Goal: Task Accomplishment & Management: Complete application form

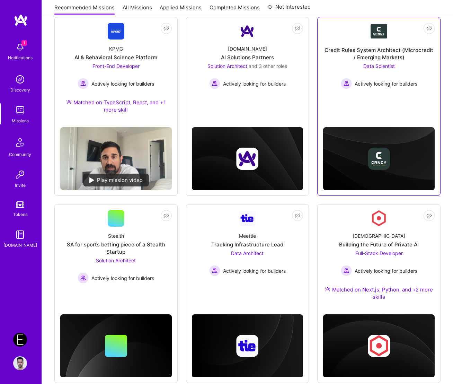
scroll to position [102, 0]
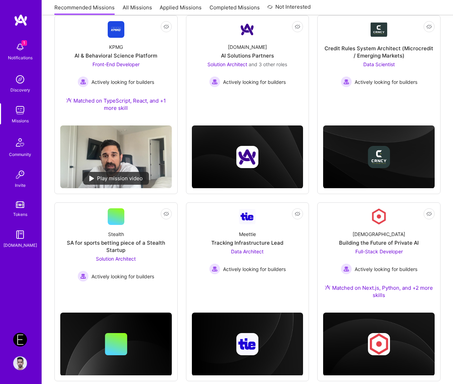
click at [16, 348] on div "Endeavor: Olympic Engineering -3338OEG275 Profile" at bounding box center [21, 351] width 16 height 37
click at [18, 341] on img at bounding box center [20, 340] width 14 height 14
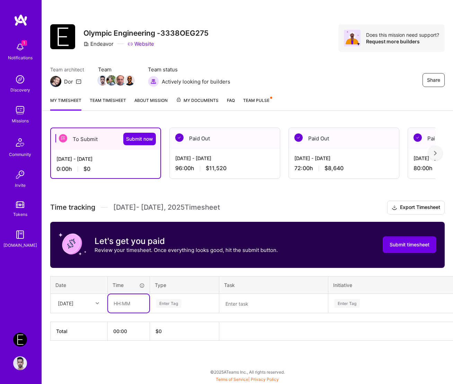
click at [123, 303] on input "text" at bounding box center [128, 303] width 41 height 18
type input "08:00"
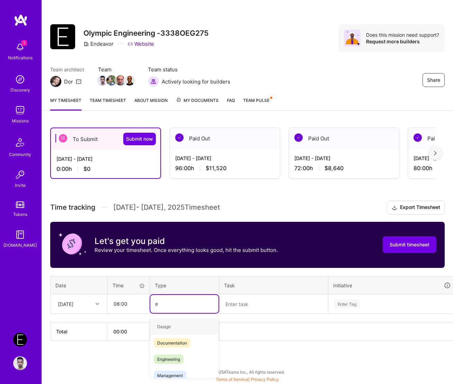
type input "en"
click at [173, 341] on span "Engineering" at bounding box center [169, 342] width 30 height 9
click at [233, 308] on textarea at bounding box center [273, 304] width 107 height 18
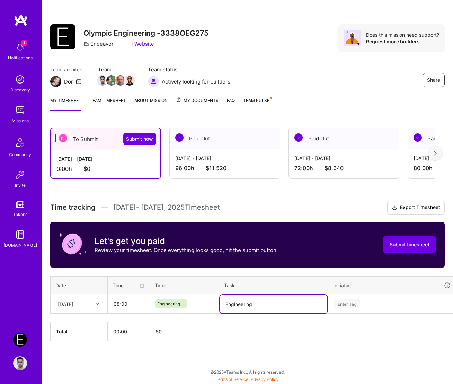
type textarea "Engineering"
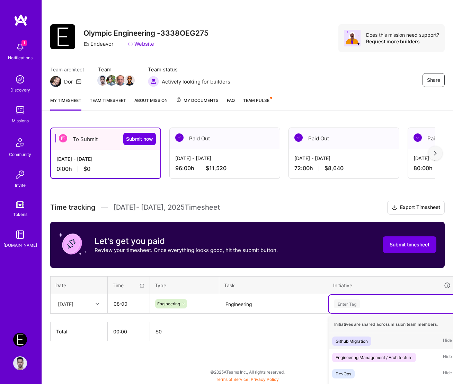
scroll to position [14, 0]
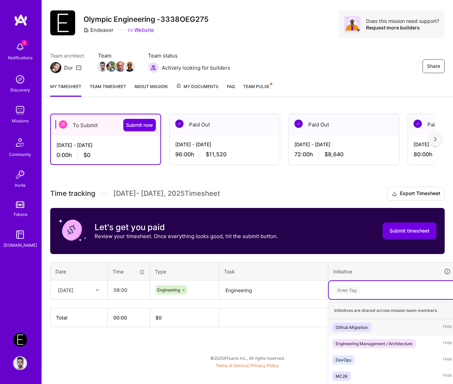
click at [309, 299] on div "option Github Migration focused, 1 of 4. 4 results available. Use Up and Down t…" at bounding box center [392, 290] width 127 height 18
paste input "Engineering"
type input "Engineering"
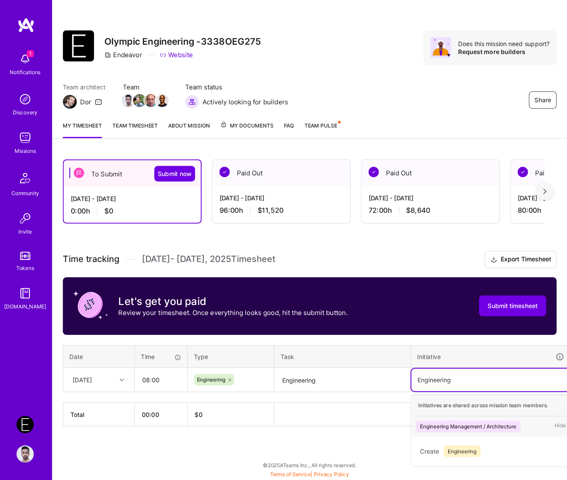
scroll to position [0, 0]
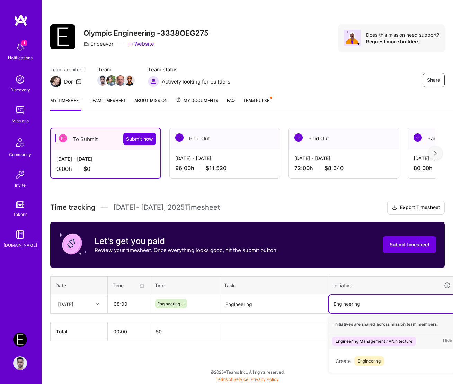
click at [309, 338] on div "Engineering Management / Architecture" at bounding box center [374, 341] width 77 height 7
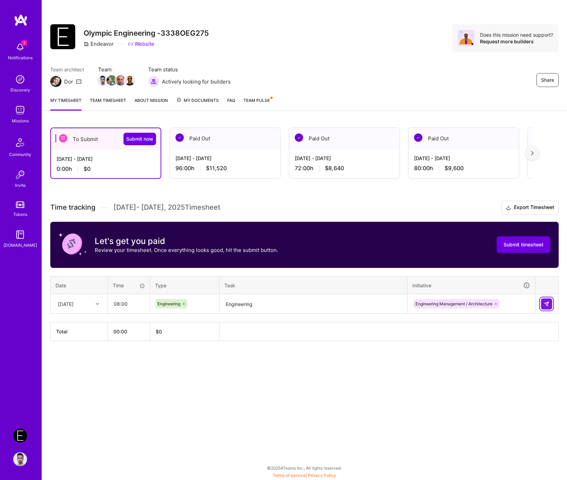
click at [309, 303] on img at bounding box center [547, 304] width 6 height 6
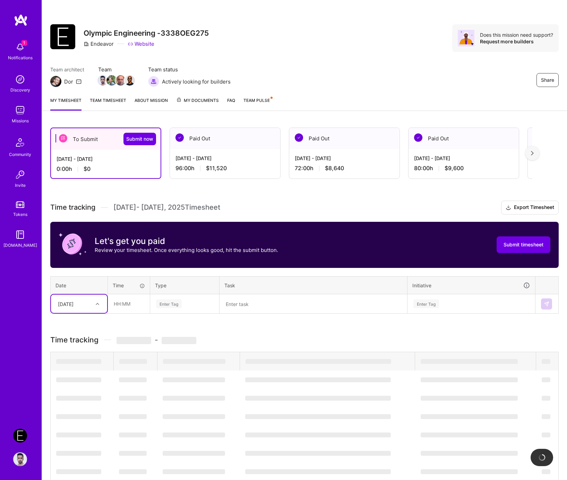
click at [66, 309] on div "Fri, Aug 15" at bounding box center [79, 304] width 56 height 18
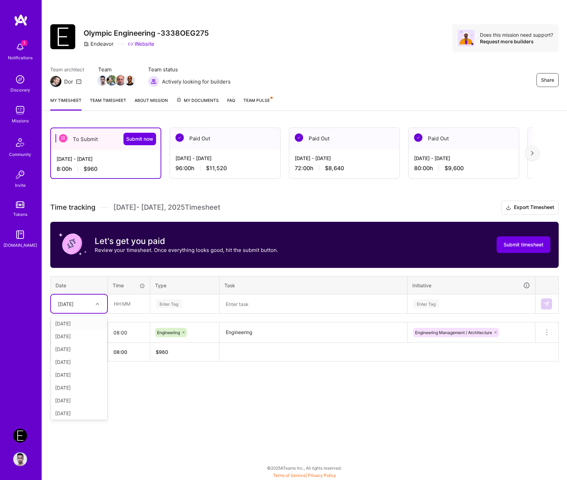
click at [77, 322] on div "Fri, Aug 1" at bounding box center [79, 323] width 56 height 13
click at [134, 298] on input "text" at bounding box center [128, 304] width 41 height 18
type input "08:00"
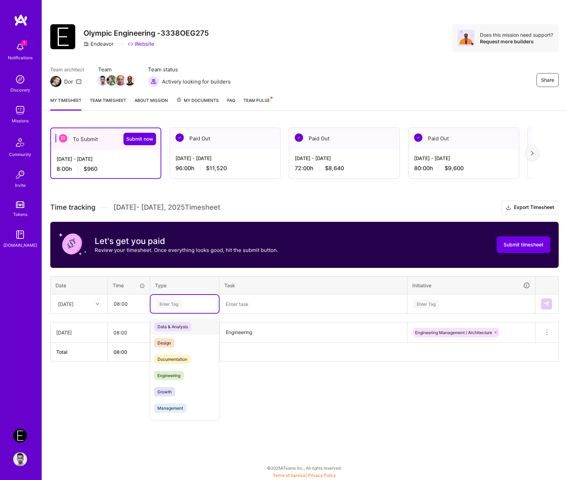
paste input "Engineering"
type input "Engineering"
click at [169, 327] on span "Engineering" at bounding box center [169, 326] width 30 height 9
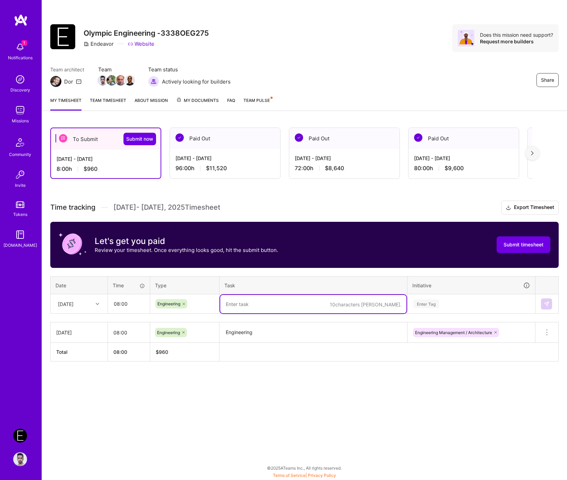
paste textarea "Engineering"
type textarea "Engineering"
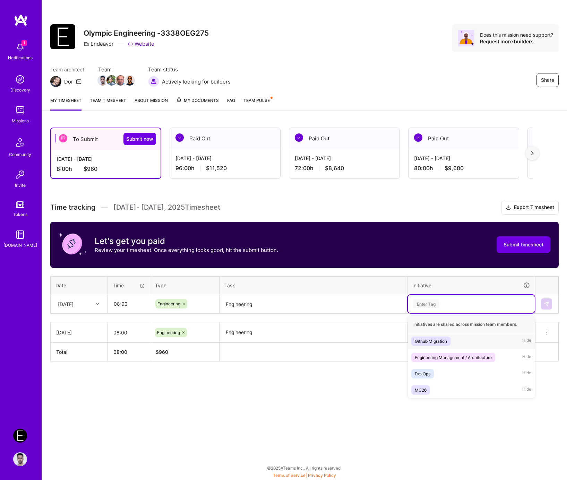
paste input "Engineering"
type input "Engineering"
click at [309, 344] on span "Engineering Management / Architecture" at bounding box center [453, 341] width 84 height 9
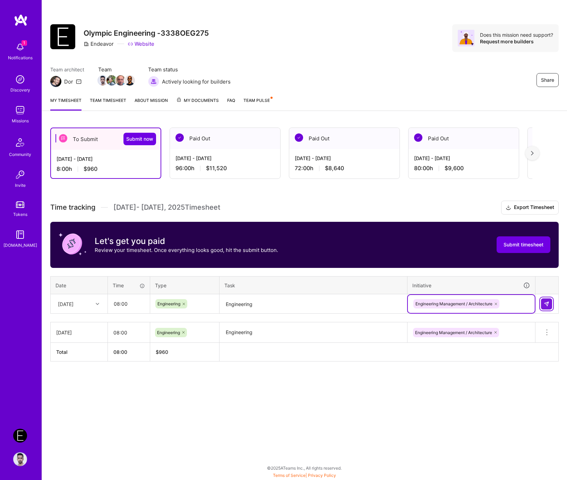
click at [309, 303] on img at bounding box center [547, 304] width 6 height 6
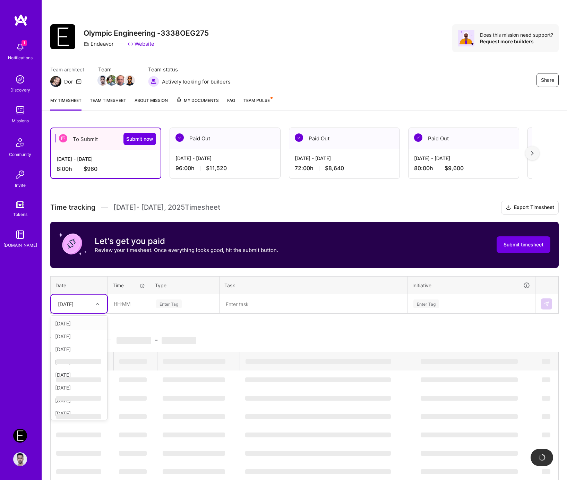
click at [85, 311] on div "Fri, Aug 1" at bounding box center [79, 304] width 56 height 18
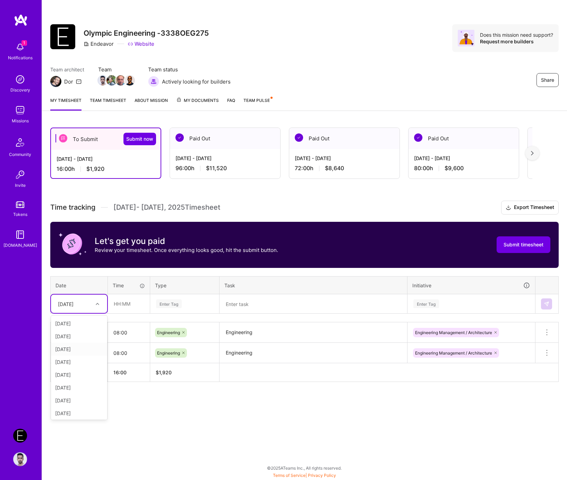
click at [77, 346] on div "Mon, Aug 4" at bounding box center [79, 349] width 56 height 13
click at [130, 302] on input "text" at bounding box center [128, 304] width 41 height 18
paste input "text"
type input "08:00"
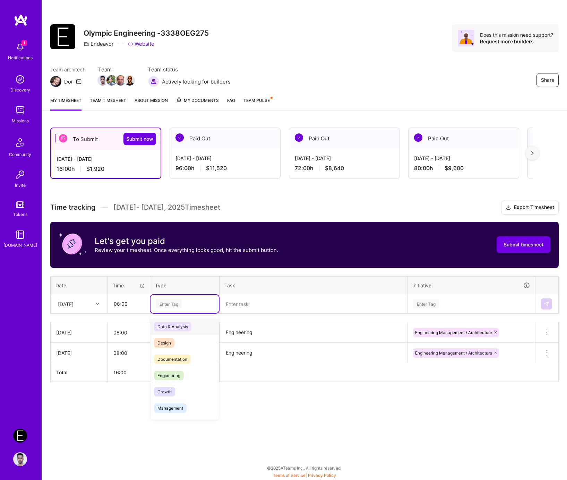
paste input "Engineering"
type input "Engineering"
click at [177, 304] on div "Enter Tag" at bounding box center [169, 303] width 26 height 11
paste input "Engineering"
type input "Engineering"
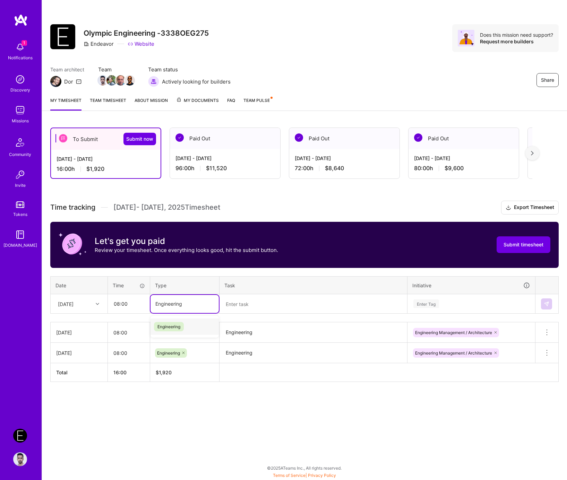
click at [176, 328] on span "Engineering" at bounding box center [169, 326] width 30 height 9
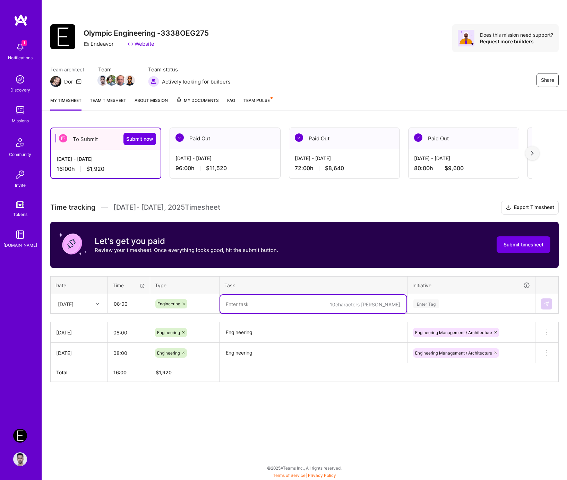
paste textarea "Engineering"
type textarea "Engineering"
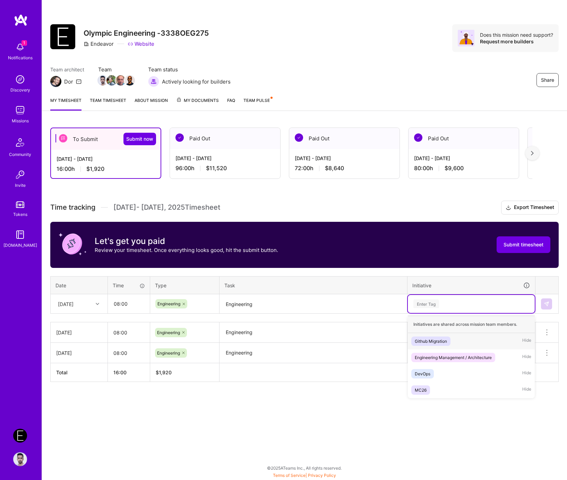
paste input "Engineering"
type input "Engineering"
click at [309, 338] on div "Engineering Management / Architecture" at bounding box center [453, 341] width 77 height 7
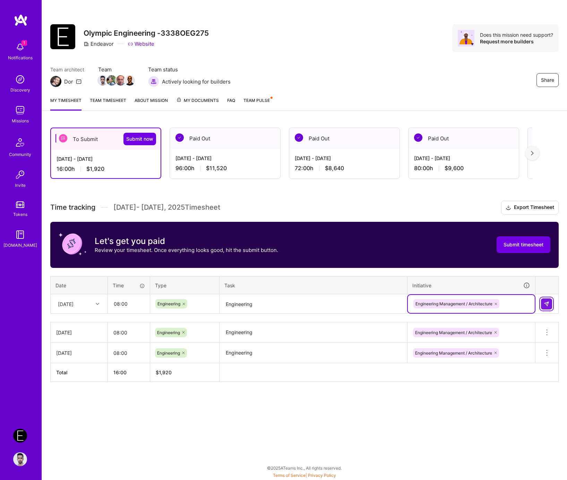
click at [309, 301] on img at bounding box center [547, 304] width 6 height 6
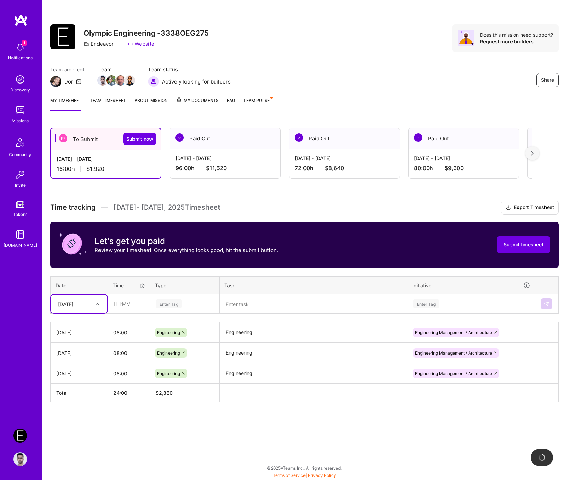
click at [73, 305] on div "Mon, Aug 4" at bounding box center [66, 303] width 16 height 7
click at [77, 367] on div "Tue, Aug 5" at bounding box center [79, 362] width 56 height 13
click at [125, 306] on input "text" at bounding box center [128, 304] width 41 height 18
type input "08:00"
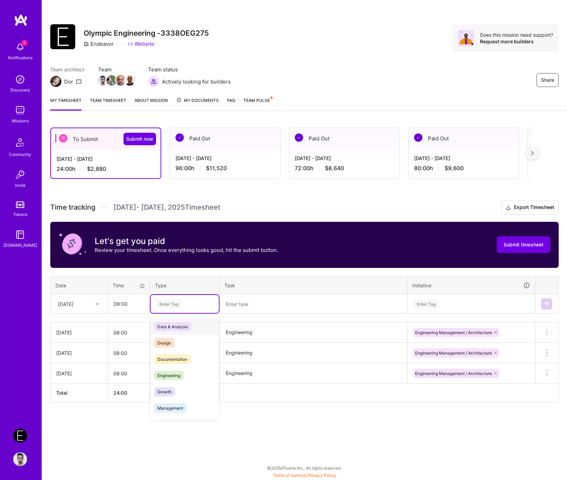
paste input "Engineering"
type input "Engineering"
click at [187, 323] on div "Engineering" at bounding box center [184, 327] width 68 height 16
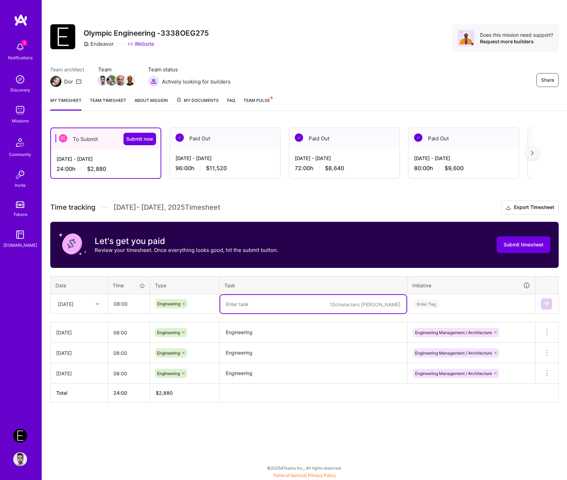
paste textarea "Engineering"
type textarea "Engineering"
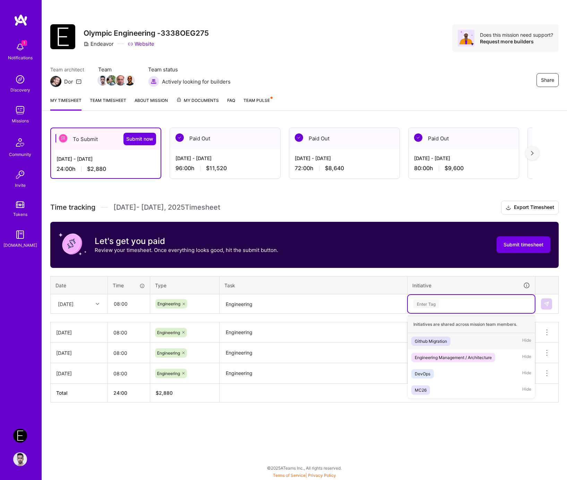
paste input "Engineering"
type input "Engineering"
click at [309, 330] on div "Initiatives are shared across mission team members." at bounding box center [471, 324] width 127 height 17
click at [309, 338] on div "Engineering Management / Architecture" at bounding box center [453, 341] width 77 height 7
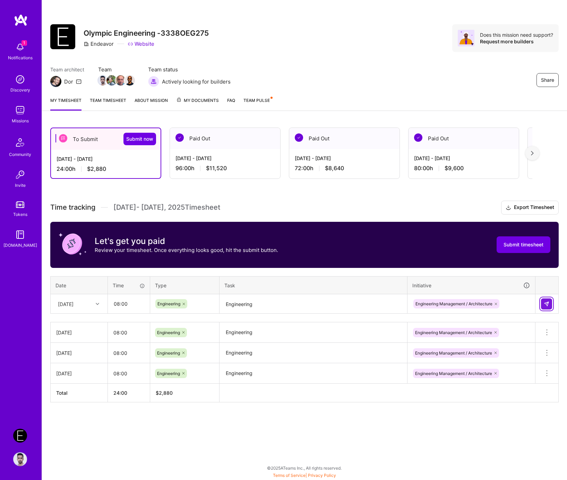
click at [309, 302] on img at bounding box center [547, 304] width 6 height 6
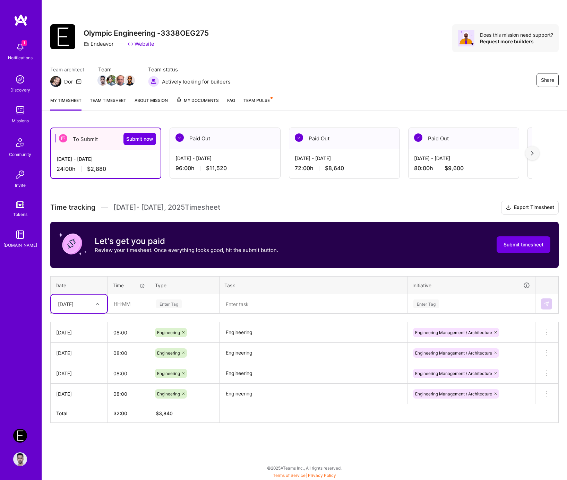
click at [94, 309] on div "Tue, Aug 5" at bounding box center [79, 304] width 56 height 18
click at [81, 369] on div "Wed, Aug 6" at bounding box center [79, 374] width 56 height 13
click at [145, 305] on input "text" at bounding box center [128, 304] width 41 height 18
type input "08:00"
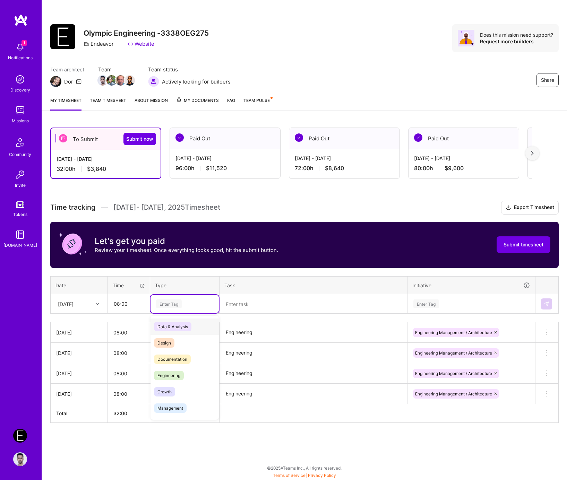
paste input "Engineering"
type input "Engineering"
click at [173, 322] on span "Engineering" at bounding box center [169, 326] width 30 height 9
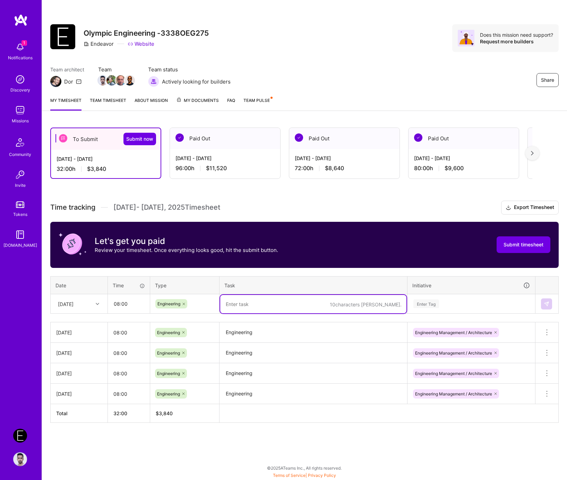
paste textarea "Engineering"
type textarea "Engineering"
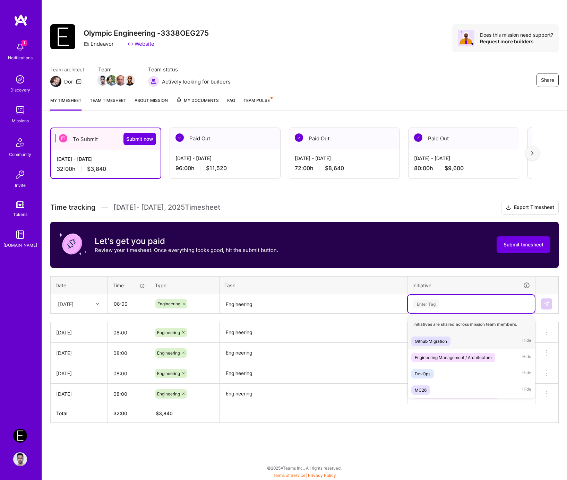
paste input "Engineering"
type input "Engineering"
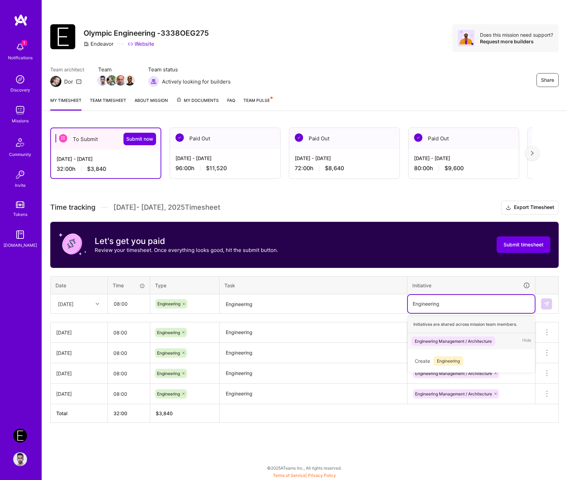
click at [309, 338] on div "Engineering Management / Architecture" at bounding box center [453, 341] width 77 height 7
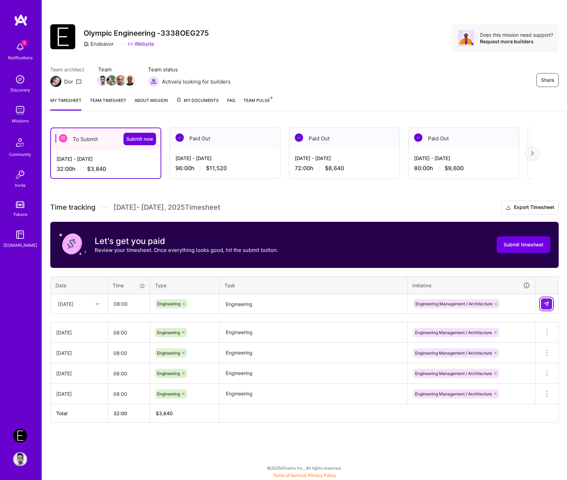
click at [309, 305] on button at bounding box center [546, 303] width 11 height 11
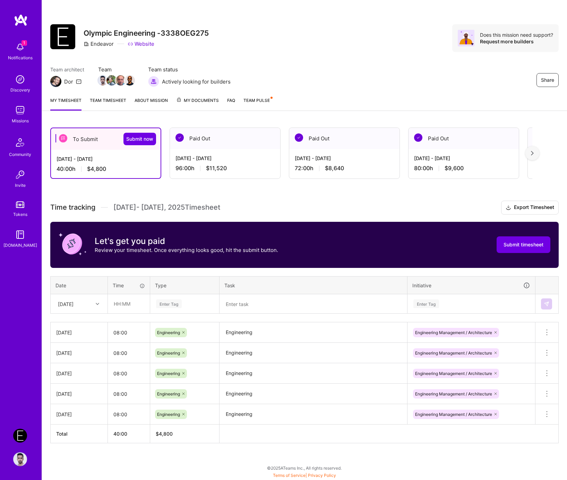
click at [309, 98] on div "My timesheet Team timesheet About Mission My Documents FAQ Team Pulse" at bounding box center [304, 101] width 525 height 20
click at [130, 304] on input "text" at bounding box center [128, 304] width 41 height 18
type input "08:00"
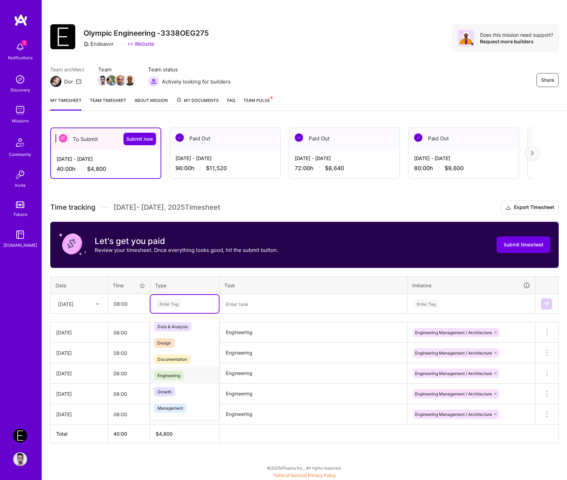
click at [167, 373] on span "Engineering" at bounding box center [169, 375] width 30 height 9
click at [249, 303] on textarea at bounding box center [313, 304] width 186 height 18
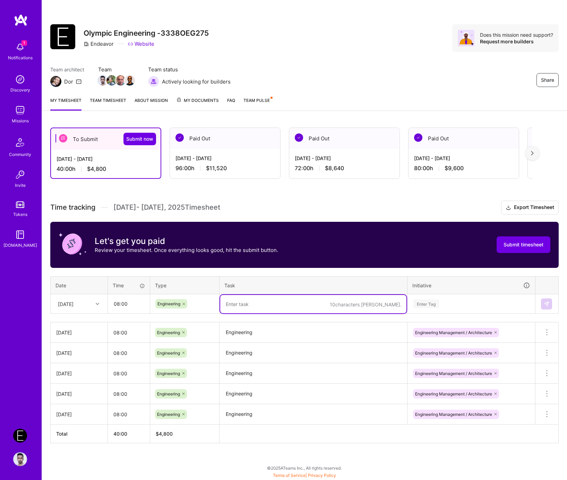
click at [246, 328] on textarea "Engineering" at bounding box center [313, 332] width 186 height 19
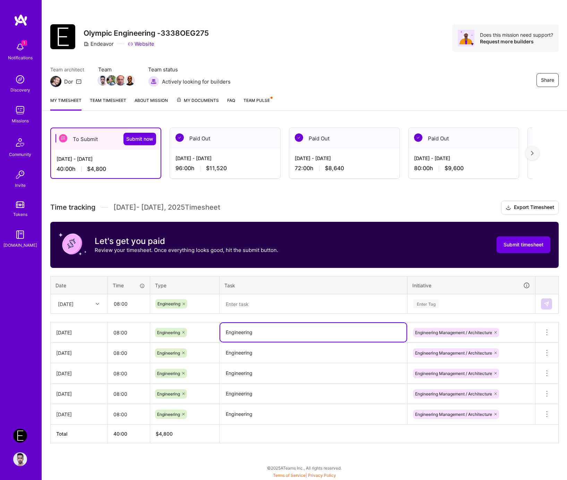
click at [245, 304] on textarea at bounding box center [313, 304] width 186 height 18
paste textarea "Engineering"
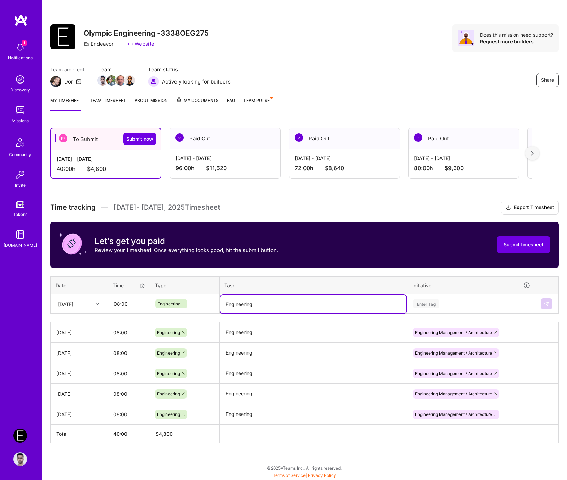
type textarea "Engineering"
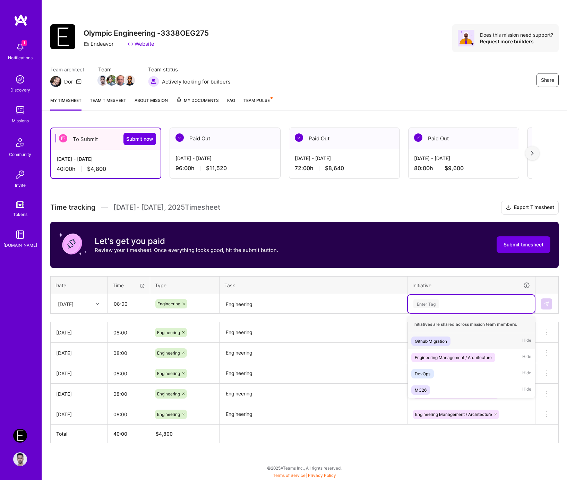
paste input "Engineering"
type input "Engineering"
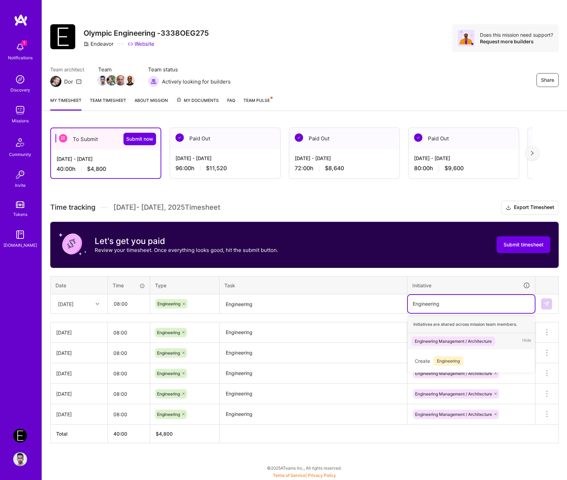
click at [309, 341] on div "Engineering Management / Architecture" at bounding box center [453, 341] width 77 height 7
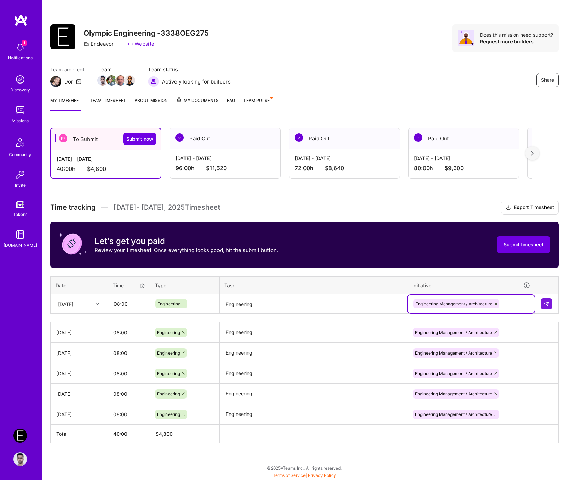
click at [73, 303] on div "Wed, Aug 6" at bounding box center [66, 303] width 16 height 7
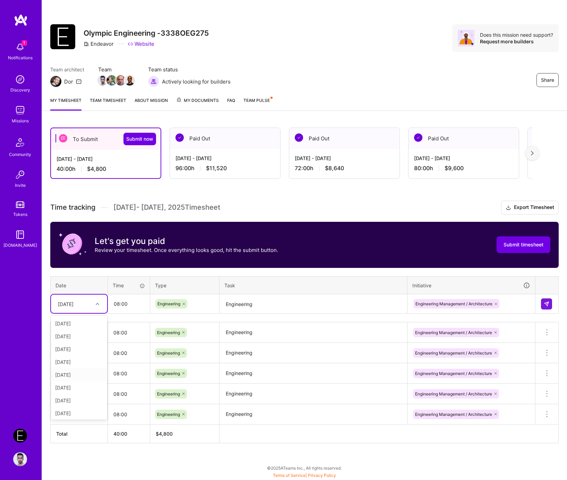
click at [78, 384] on div "Thu, Aug 7" at bounding box center [79, 387] width 56 height 13
click at [309, 301] on img at bounding box center [547, 304] width 6 height 6
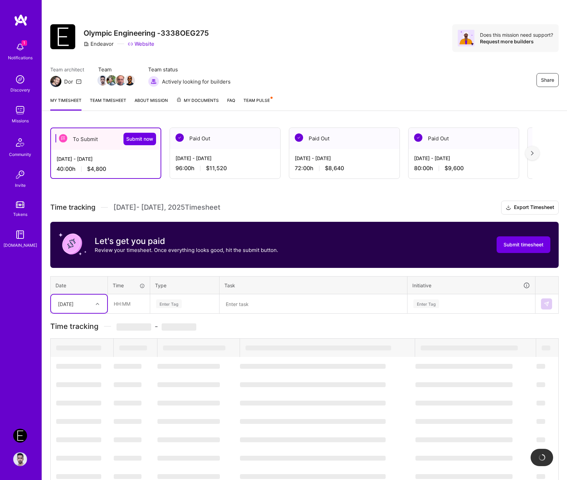
click at [78, 308] on div "Thu, Aug 7" at bounding box center [73, 303] width 38 height 11
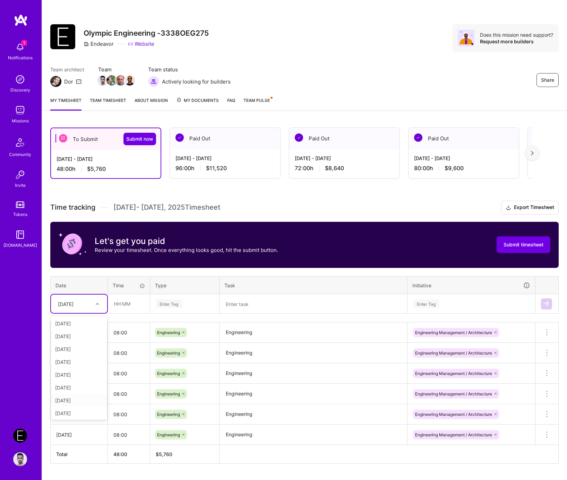
click at [77, 384] on div "Fri, Aug 8" at bounding box center [79, 400] width 56 height 13
click at [130, 295] on input "text" at bounding box center [128, 304] width 41 height 18
type input "08:00"
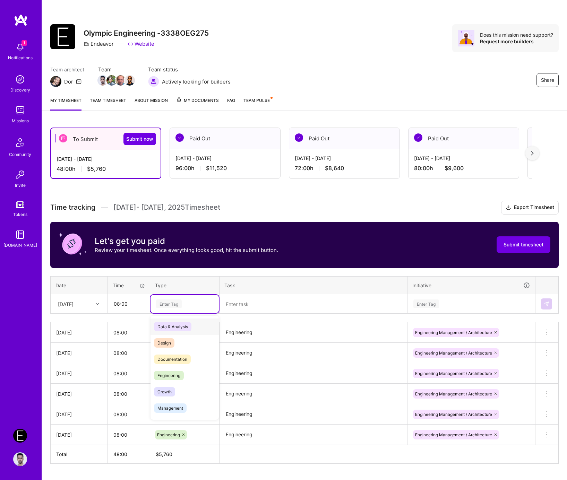
paste input "Engineering"
type input "Engineering"
click at [178, 325] on span "Engineering" at bounding box center [169, 326] width 30 height 9
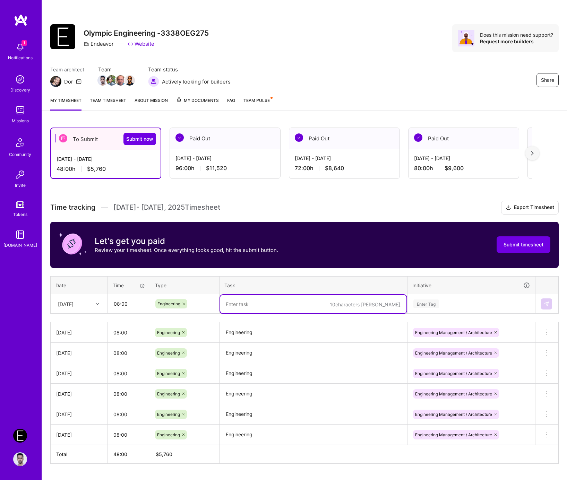
paste textarea "Engineering"
type textarea "Engineering"
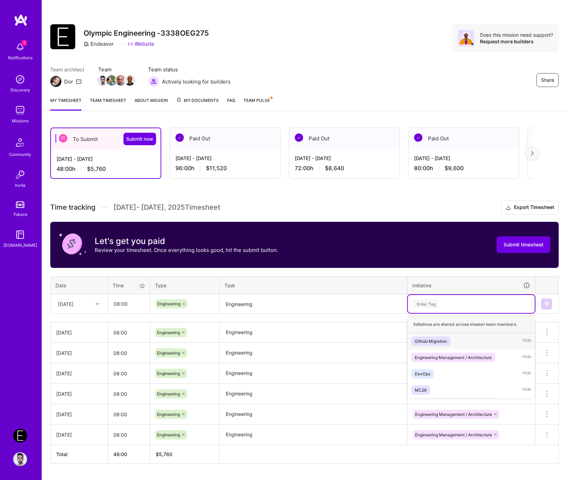
paste input "Engineering"
type input "Engineering"
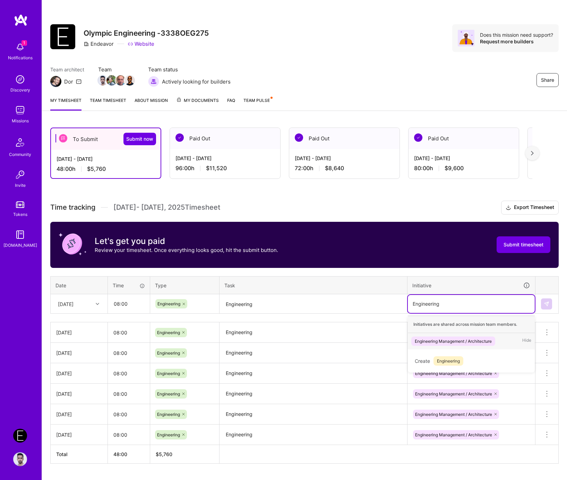
click at [309, 338] on div "Engineering Management / Architecture" at bounding box center [453, 341] width 77 height 7
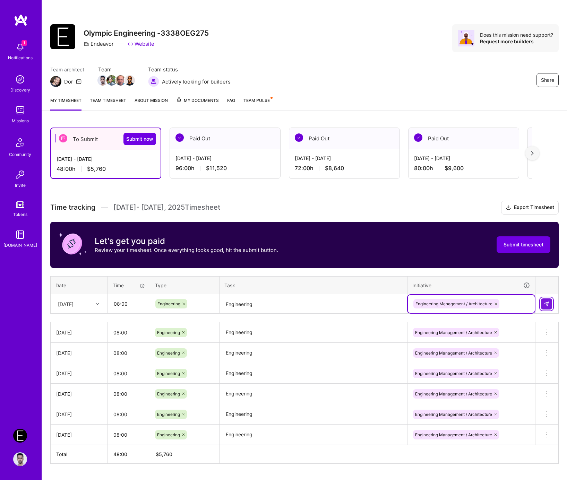
click at [309, 307] on button at bounding box center [546, 303] width 11 height 11
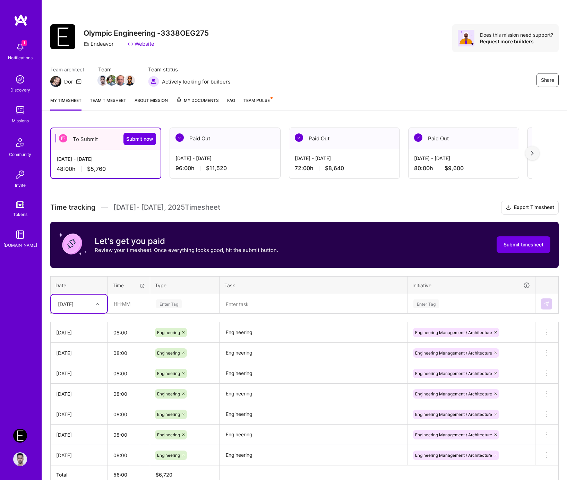
click at [92, 303] on div "Fri, Aug 8" at bounding box center [73, 303] width 38 height 11
click at [78, 384] on div "Mon, Aug 11" at bounding box center [79, 402] width 56 height 13
type input "08:00"
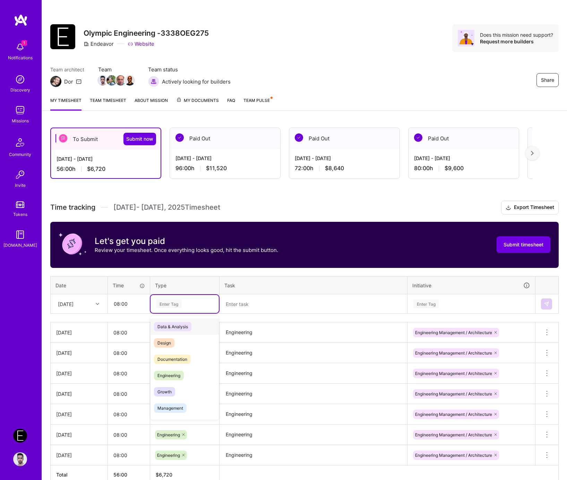
paste input "Engineering"
type input "Engineering"
click at [174, 325] on span "Engineering" at bounding box center [169, 326] width 30 height 9
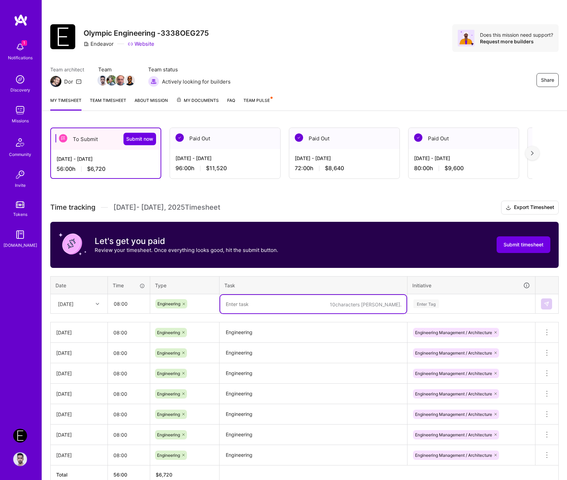
paste textarea "Engineering"
type textarea "Engineering"
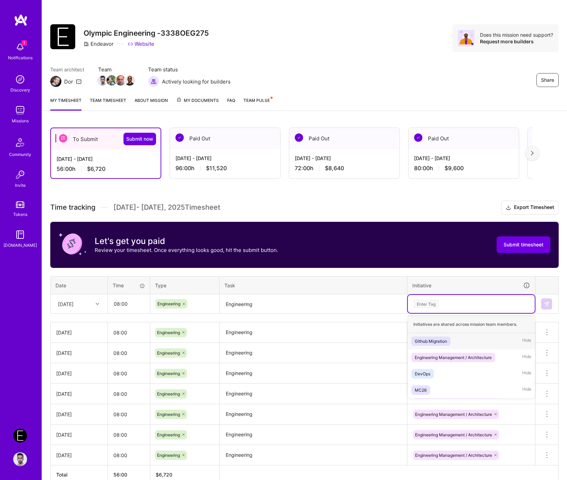
paste input "Engineering"
type input "Engineering"
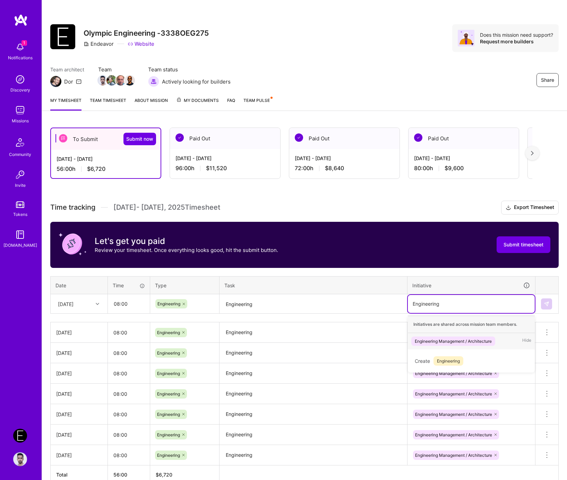
click at [309, 345] on div "Engineering Management / Architecture Hide" at bounding box center [471, 341] width 127 height 16
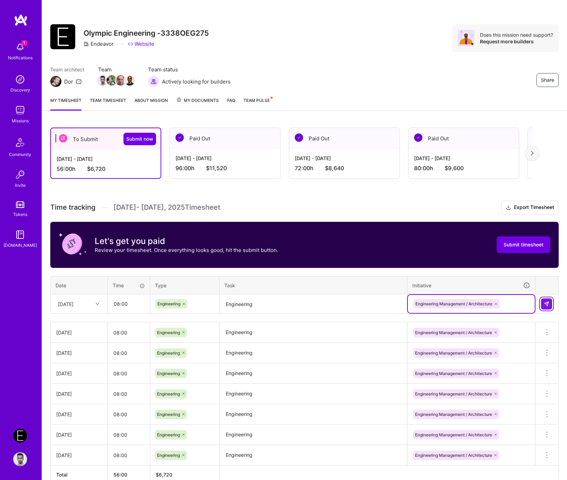
click at [309, 302] on img at bounding box center [547, 304] width 6 height 6
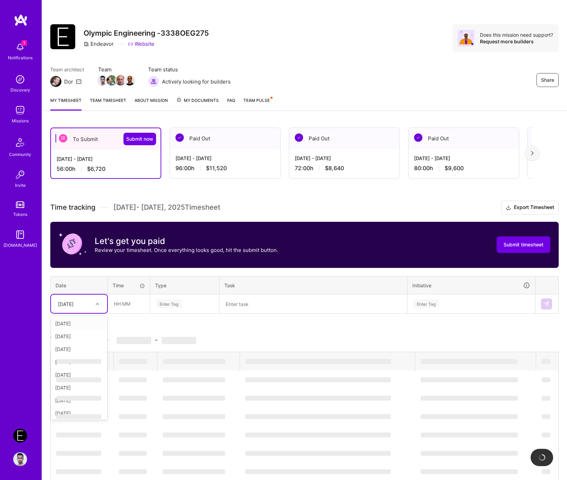
click at [71, 300] on div "Mon, Aug 11" at bounding box center [66, 303] width 16 height 7
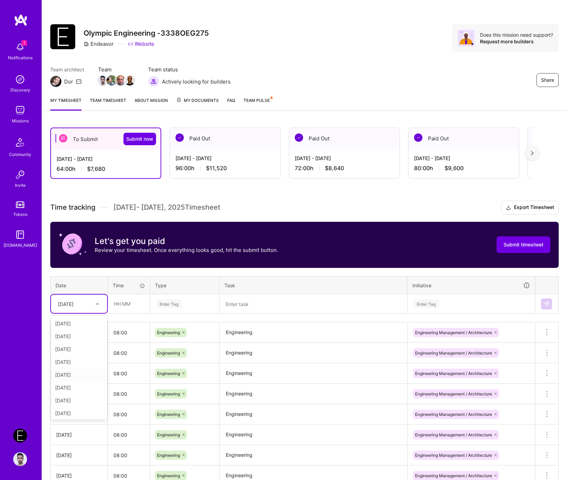
scroll to position [63, 0]
click at [75, 384] on div "Tue, Aug 12" at bounding box center [79, 388] width 56 height 13
click at [125, 287] on div "Time" at bounding box center [129, 285] width 32 height 7
click at [125, 295] on input "text" at bounding box center [128, 304] width 41 height 18
type input "08:00"
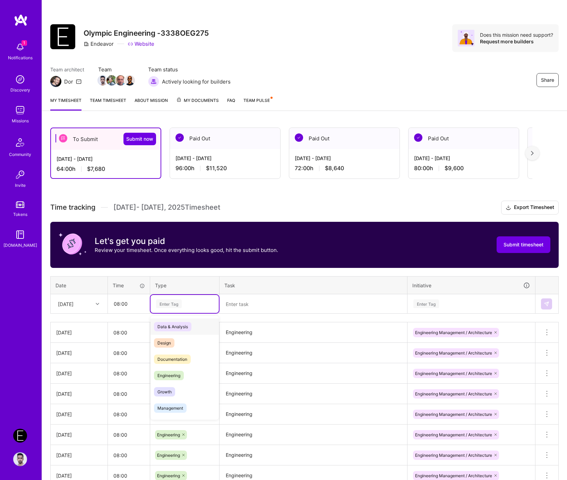
paste input "Engineering"
type input "Engineering"
click at [168, 326] on span "Engineering" at bounding box center [169, 326] width 30 height 9
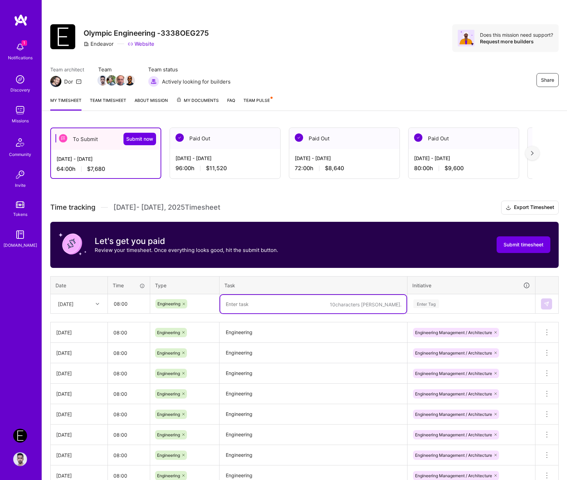
paste textarea "Engineering"
type textarea "Engineering"
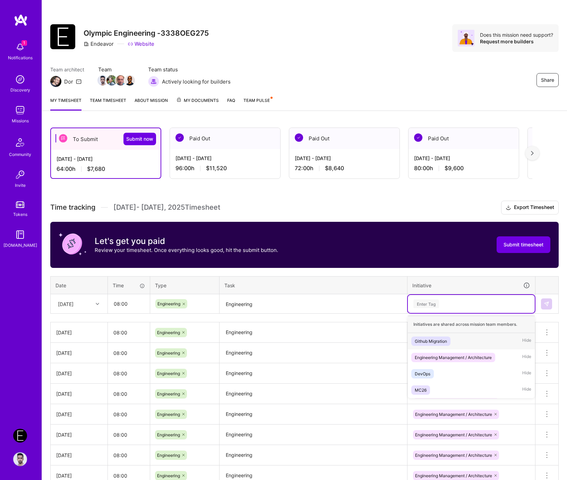
paste input "Engineering"
type input "Engineering"
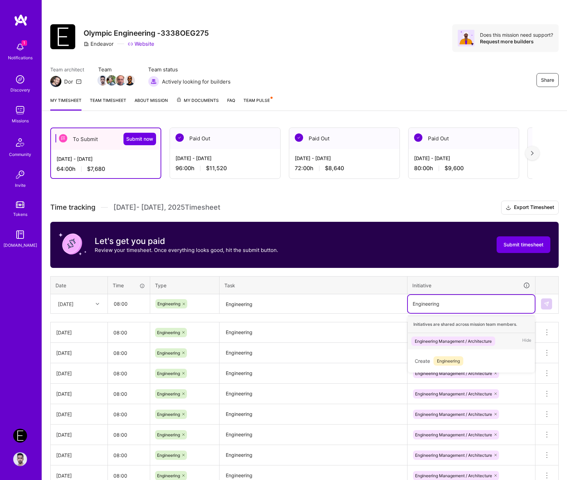
click at [309, 342] on div "Engineering Management / Architecture" at bounding box center [453, 341] width 77 height 7
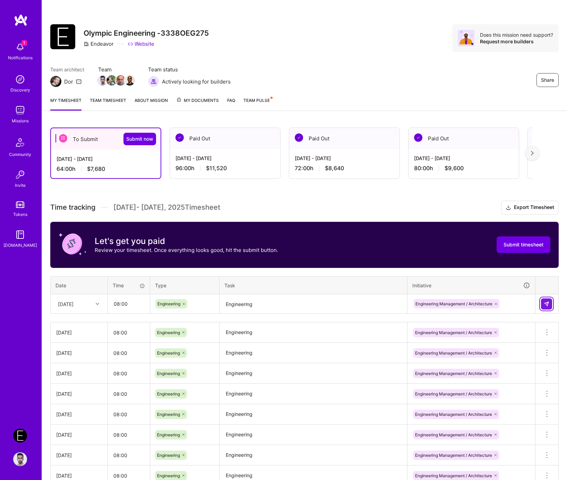
click at [309, 306] on button at bounding box center [546, 303] width 11 height 11
click at [58, 298] on div "Tue, Aug 12" at bounding box center [73, 303] width 38 height 11
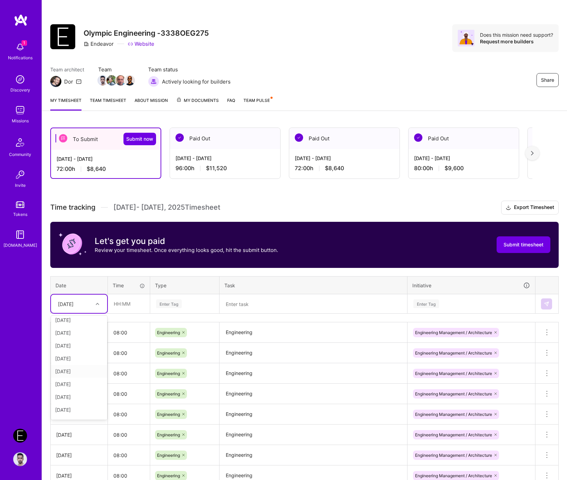
scroll to position [78, 0]
click at [73, 384] on div "Wed, Aug 13" at bounding box center [79, 386] width 56 height 13
type input "08:00"
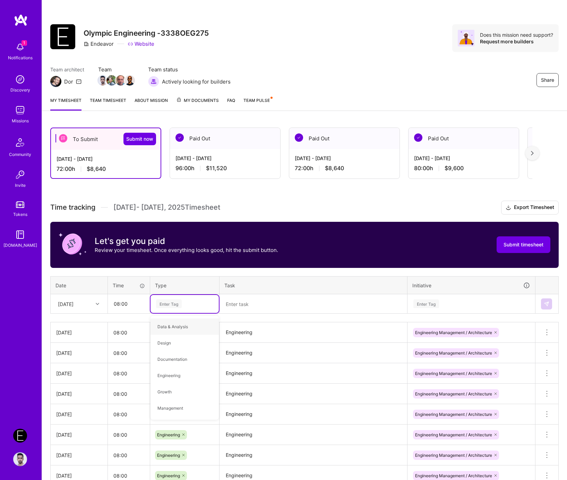
type input "v"
paste input "Engineering"
type input "Engineering"
click at [167, 327] on span "Engineering" at bounding box center [169, 326] width 30 height 9
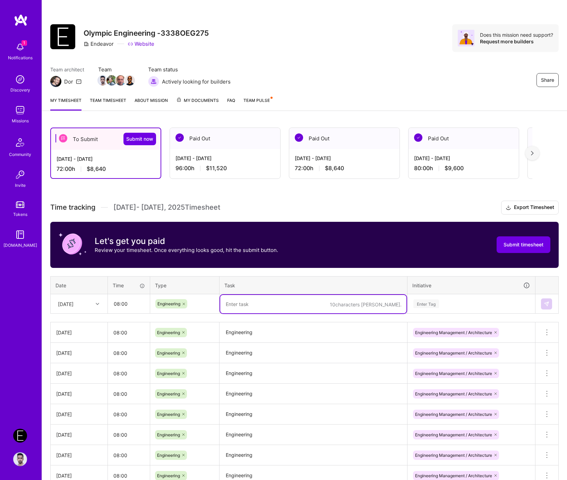
paste textarea "Engineering"
type textarea "Engineering"
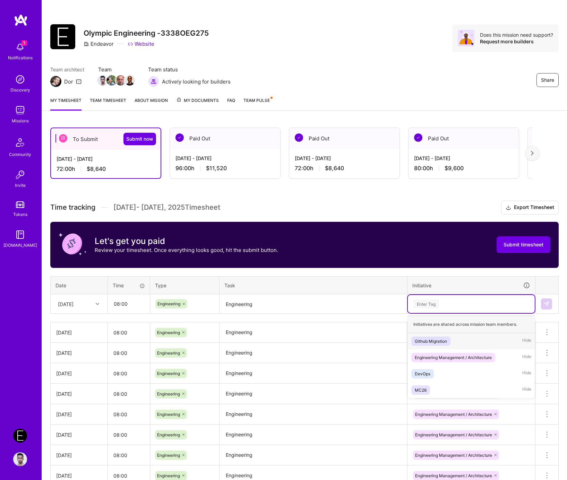
paste input "Engineering"
type input "Engineering"
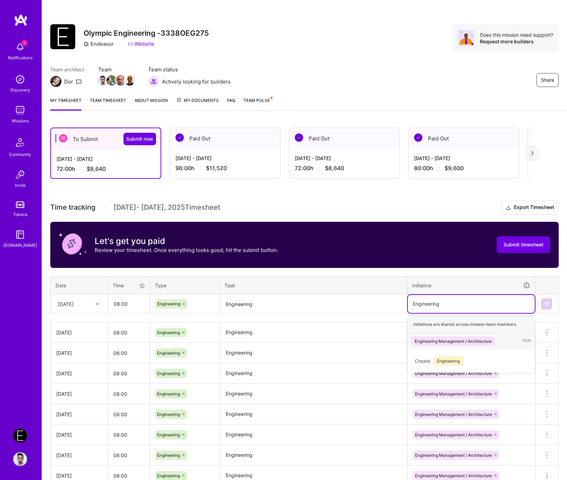
click at [309, 340] on div "Engineering Management / Architecture" at bounding box center [453, 341] width 77 height 7
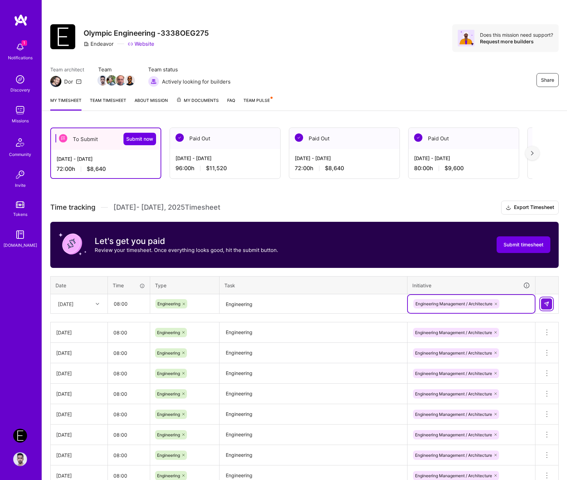
click at [309, 302] on img at bounding box center [547, 304] width 6 height 6
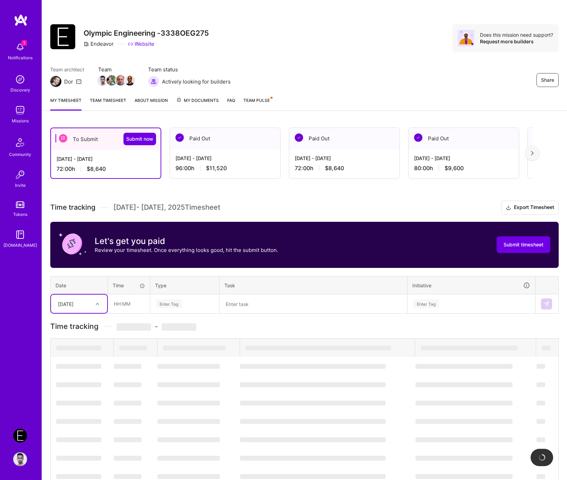
click at [73, 305] on div "Wed, Aug 13" at bounding box center [66, 303] width 16 height 7
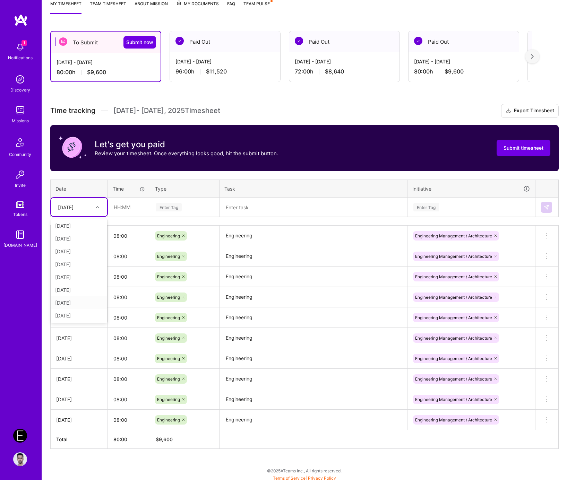
click at [82, 298] on div "Thu, Aug 14" at bounding box center [79, 302] width 56 height 13
click at [124, 204] on input "text" at bounding box center [128, 207] width 41 height 18
type input "08:00"
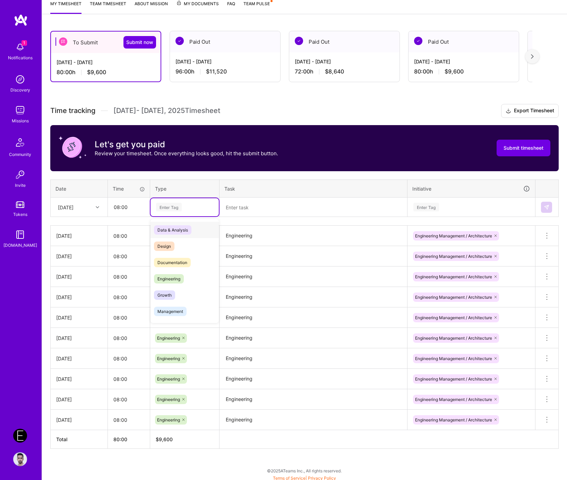
paste input "Engineering"
type input "Engineering"
click at [173, 226] on span "Engineering" at bounding box center [169, 229] width 30 height 9
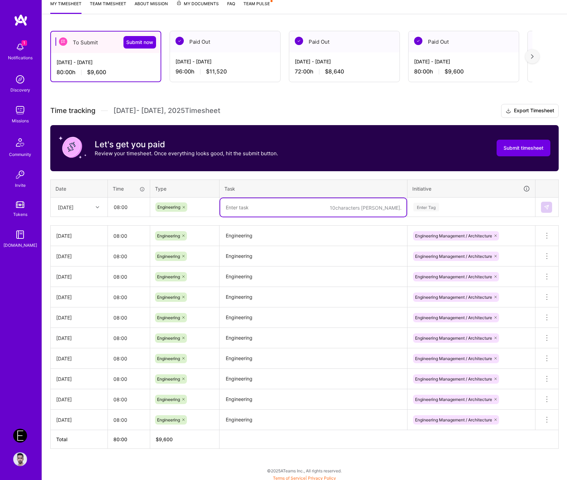
paste textarea "Engineering"
type textarea "Engineering"
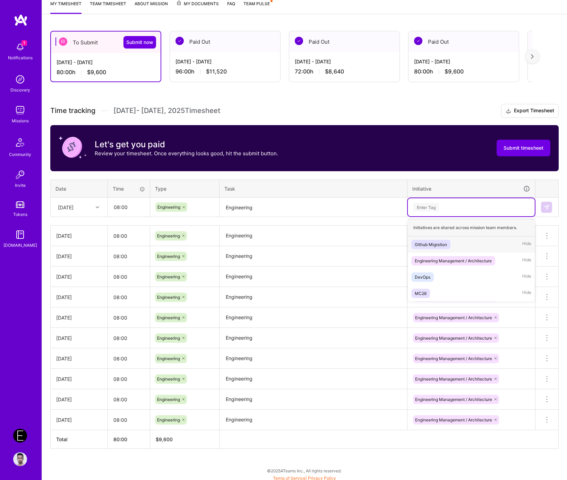
paste input "Engineering"
type input "Engineering"
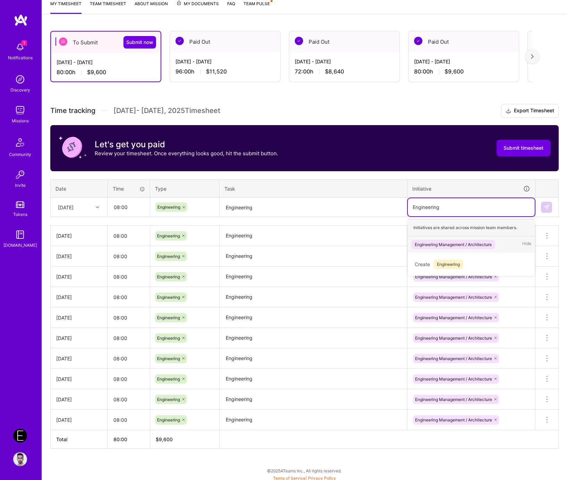
click at [309, 241] on div "Engineering Management / Architecture" at bounding box center [453, 244] width 77 height 7
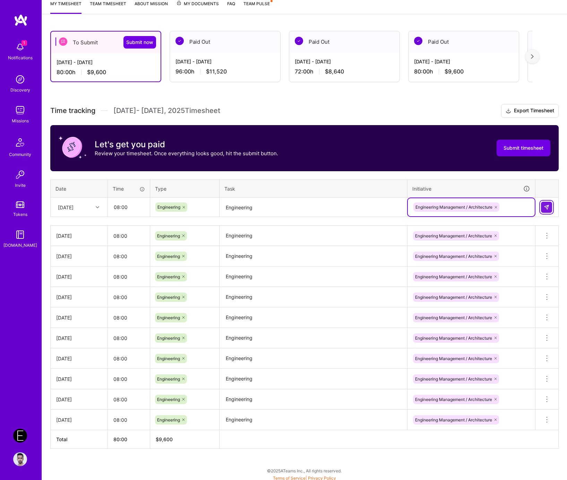
click at [309, 206] on img at bounding box center [547, 208] width 6 height 6
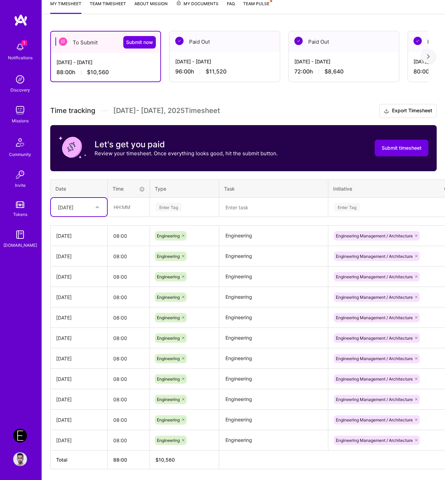
click at [283, 231] on textarea "Engineering" at bounding box center [273, 235] width 107 height 19
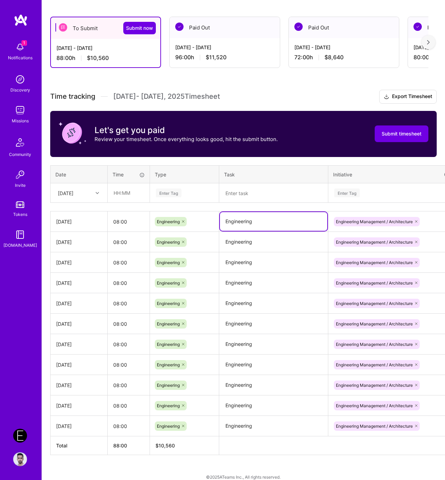
scroll to position [117, 0]
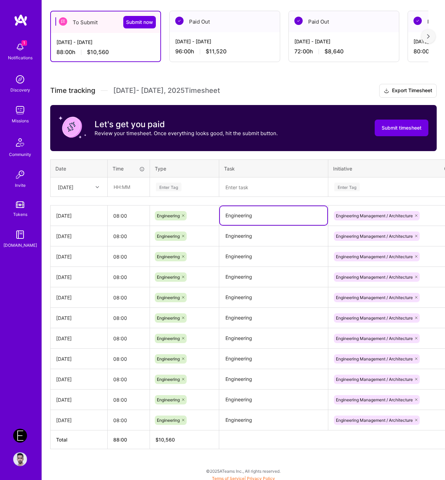
click at [260, 384] on textarea "Engineering" at bounding box center [273, 420] width 107 height 19
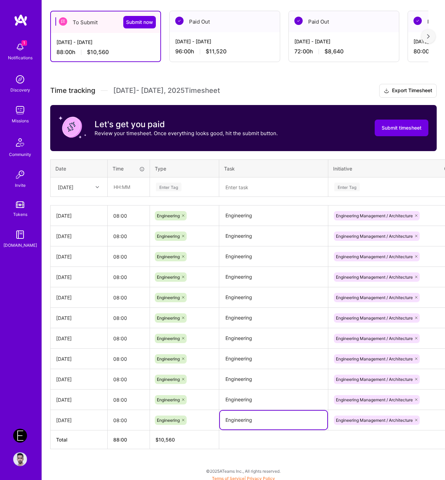
paste textarea "Meetings: HRP/LGM Daily Stand-up · Shaping Board × Eng Board // Onsite · LGM v1…"
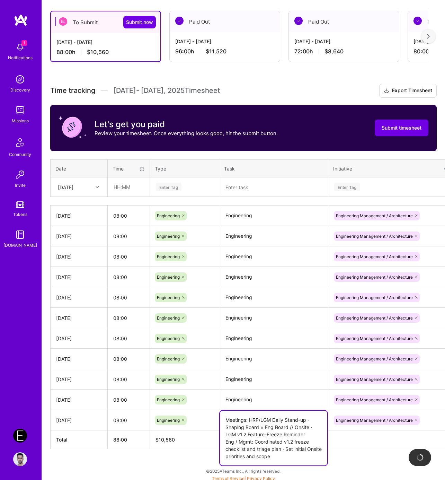
type textarea "Meetings: HRP/LGM Daily Stand-up · Shaping Board × Eng Board // Onsite · LGM v1…"
click at [274, 384] on textarea "Engineering" at bounding box center [273, 399] width 107 height 19
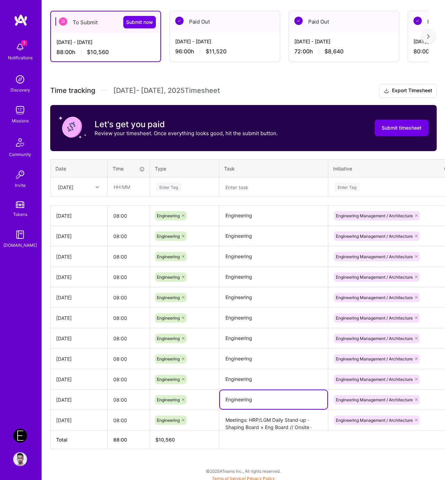
paste textarea "Meetings: HRP/LGM Daily Stand-up · GP Stand-up · On Location – Global Stand Up …"
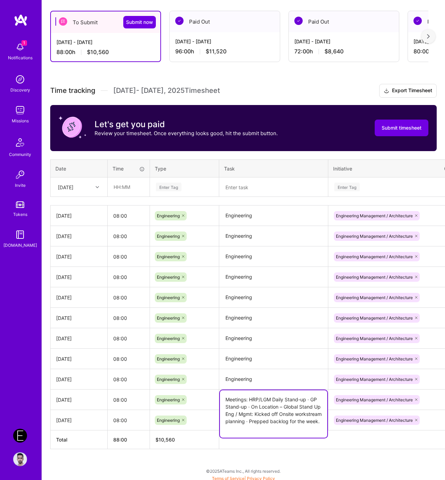
type textarea "Meetings: HRP/LGM Daily Stand-up · GP Stand-up · On Location – Global Stand Up …"
click at [299, 384] on td "Engineering" at bounding box center [273, 379] width 109 height 20
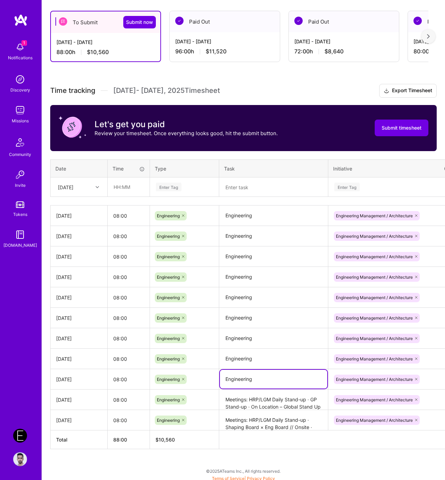
paste textarea "Meetings: HRP/LGM Daily Stand-up · Split-Room Triage/Support Eng / Mgmt: Suppor…"
type textarea "Meetings: HRP/LGM Daily Stand-up · Split-Room Triage/Support Eng / Mgmt: Suppor…"
click at [281, 360] on textarea "Engineering" at bounding box center [273, 358] width 107 height 19
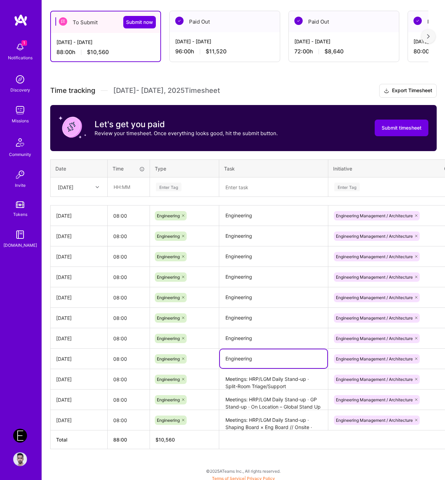
paste textarea "Meetings: HRP/LGM Daily Stand-up · GP Stand-up · Onsite Technical Architecture …"
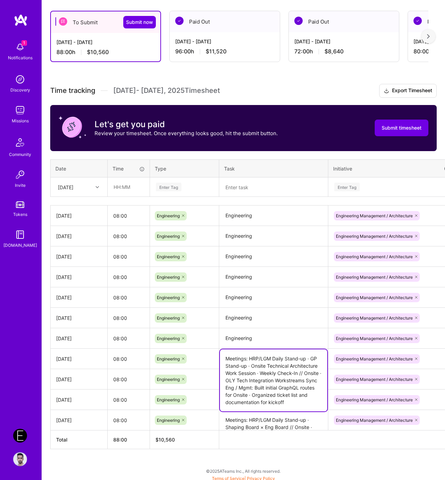
type textarea "Meetings: HRP/LGM Daily Stand-up · GP Stand-up · Onsite Technical Architecture …"
click at [288, 333] on textarea "Engineering" at bounding box center [273, 338] width 107 height 19
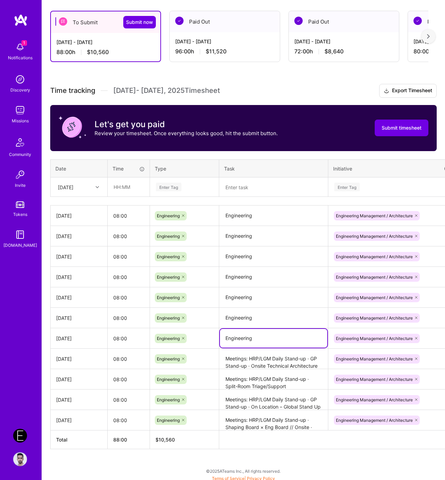
paste textarea "Meetings: HRP/LGM Backlog Refinement · Weekly Check-In // Onsite · Solutioning …"
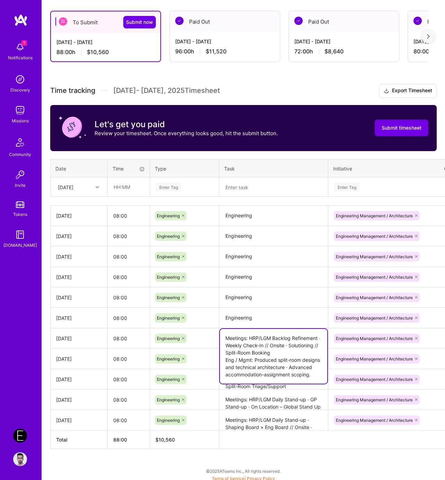
type textarea "Meetings: HRP/LGM Backlog Refinement · Weekly Check-In // Onsite · Solutioning …"
click at [281, 322] on textarea "Engineering" at bounding box center [273, 318] width 107 height 19
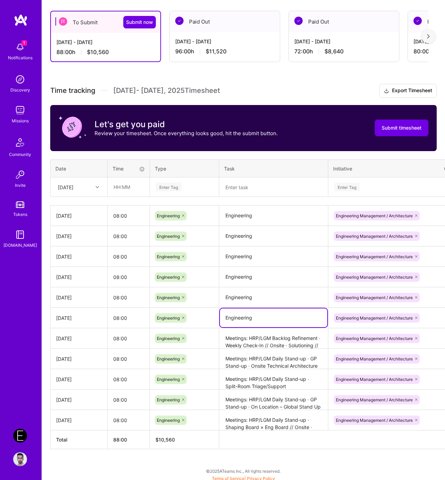
click at [281, 322] on textarea "Engineering" at bounding box center [273, 318] width 107 height 19
paste textarea "Meetings: HRP/LGM Daily Stand-up · LGM Pen Test Scoping Eng / Mgmt: Reviewed se…"
type textarea "Meetings: HRP/LGM Daily Stand-up · LGM Pen Test Scoping Eng / Mgmt: Reviewed se…"
click at [290, 288] on textarea "Engineering" at bounding box center [273, 297] width 107 height 19
click at [290, 294] on textarea "Engineering" at bounding box center [273, 297] width 107 height 19
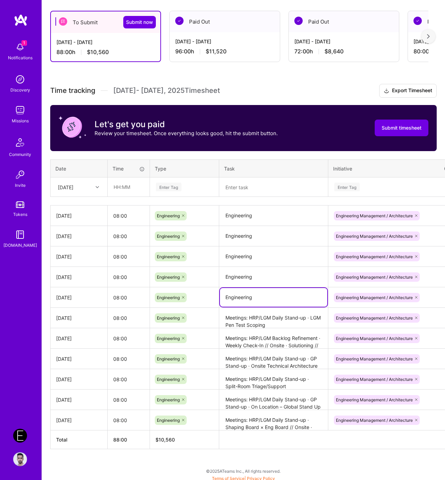
paste textarea "Meetings: HRP/LGM Daily Stand-up · GP Stand-up · Onsite Standup Eng / Mgmt: Cre…"
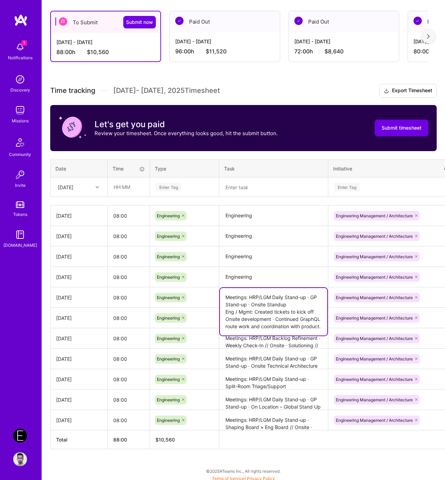
type textarea "Meetings: HRP/LGM Daily Stand-up · GP Stand-up · Onsite Standup Eng / Mgmt: Cre…"
click at [261, 275] on textarea "Engineering" at bounding box center [273, 277] width 107 height 19
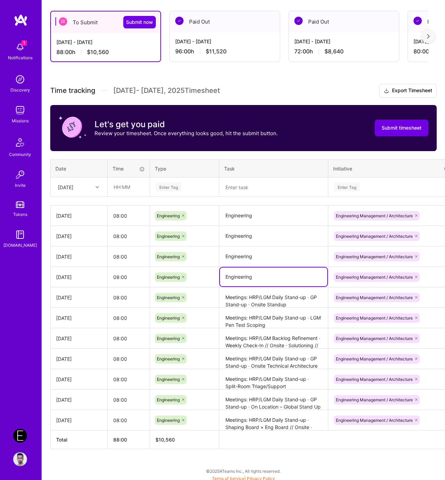
paste textarea "Meetings: HRP/LGM Daily Stand-up · TDM Alignment Eng / Mgmt: Prioritized Onsite…"
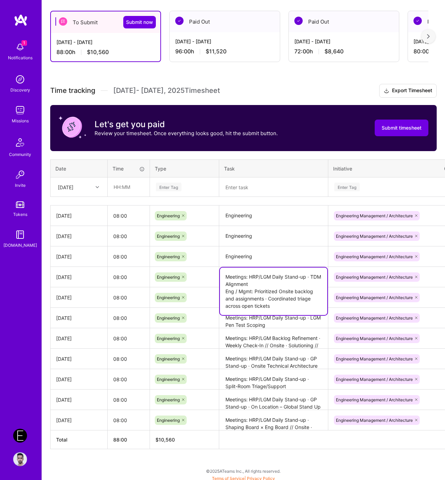
type textarea "Meetings: HRP/LGM Daily Stand-up · TDM Alignment Eng / Mgmt: Prioritized Onsite…"
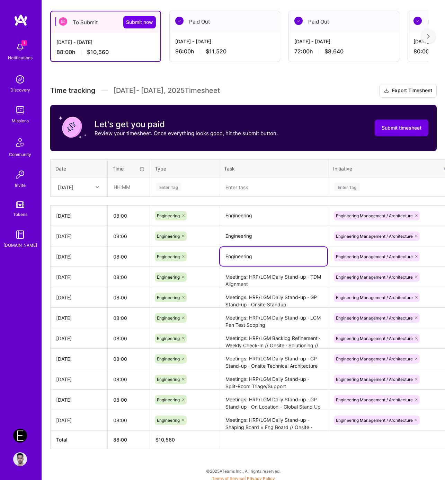
click at [271, 253] on textarea "Engineering" at bounding box center [273, 256] width 107 height 19
paste textarea "Meetings: HRP/LGM Daily Stand-up · GP Stand-up · Onsite Standup · OLY Tech Inte…"
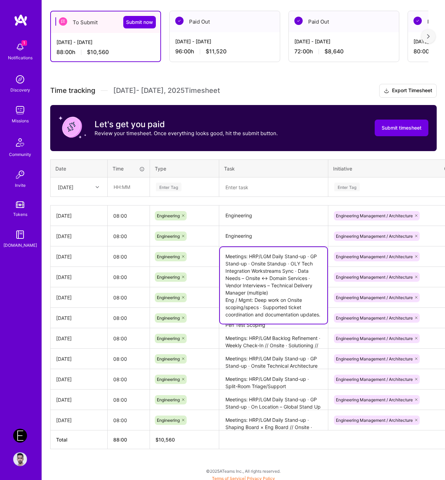
type textarea "Meetings: HRP/LGM Daily Stand-up · GP Stand-up · Onsite Standup · OLY Tech Inte…"
click at [294, 233] on textarea "Engineering" at bounding box center [273, 236] width 107 height 19
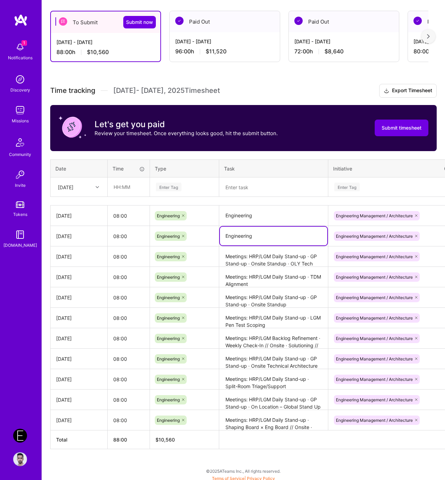
paste textarea "Meetings: HRP/LGM Backlog Refinement · Working Session: Ticketing & Guest List …"
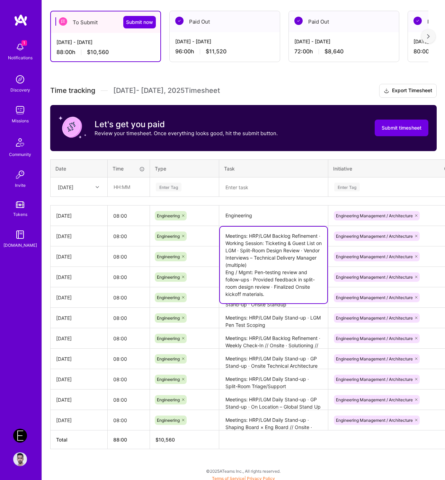
type textarea "Meetings: HRP/LGM Backlog Refinement · Working Session: Ticketing & Guest List …"
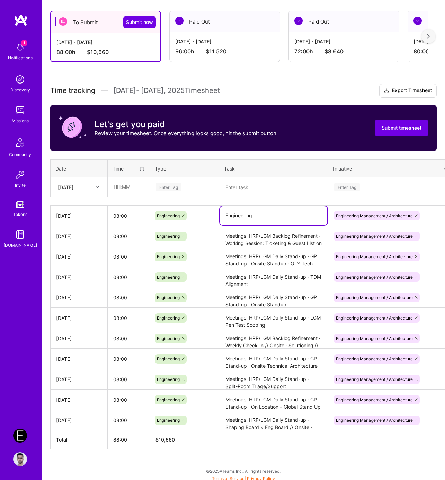
click at [265, 208] on textarea "Engineering" at bounding box center [273, 215] width 107 height 19
paste textarea "Meetings: HRP/LGM Daily Stand-up · Vendor Interview – Technical Delivery Manage…"
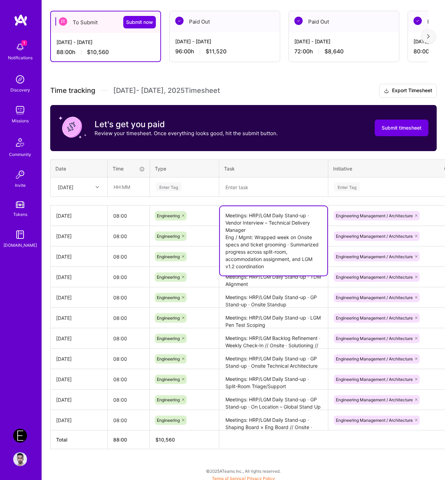
type textarea "Meetings: HRP/LGM Daily Stand-up · Vendor Interview – Technical Delivery Manage…"
click at [273, 168] on th "Task" at bounding box center [273, 168] width 109 height 18
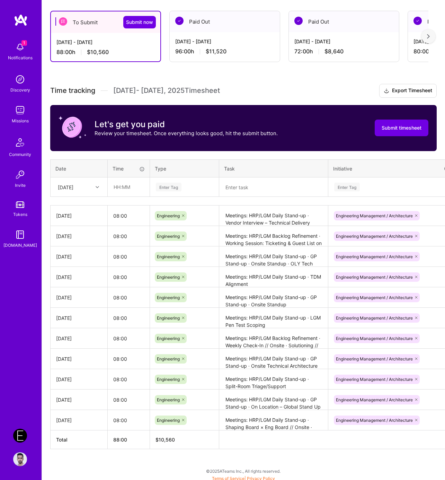
click at [283, 215] on textarea "Meetings: HRP/LGM Daily Stand-up · Vendor Interview – Technical Delivery Manage…" at bounding box center [273, 215] width 107 height 19
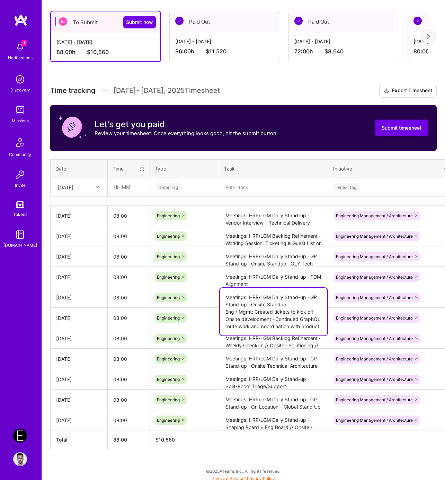
click at [286, 292] on textarea "Meetings: HRP/LGM Daily Stand-up · GP Stand-up · Onsite Standup Eng / Mgmt: Cre…" at bounding box center [273, 311] width 107 height 47
click at [293, 275] on textarea "Meetings: HRP/LGM Daily Stand-up · TDM Alignment Eng / Mgmt: Prioritized Onsite…" at bounding box center [273, 277] width 107 height 19
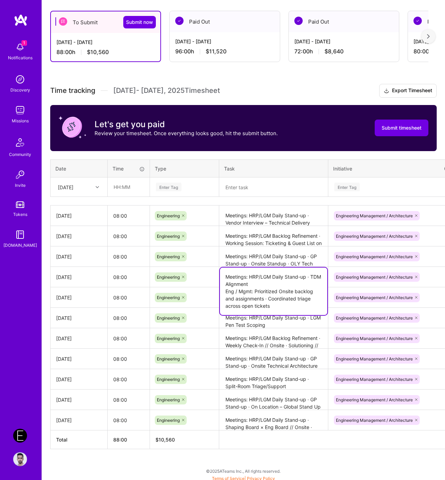
click at [290, 258] on textarea "Meetings: HRP/LGM Daily Stand-up · GP Stand-up · Onsite Standup · OLY Tech Inte…" at bounding box center [273, 256] width 107 height 19
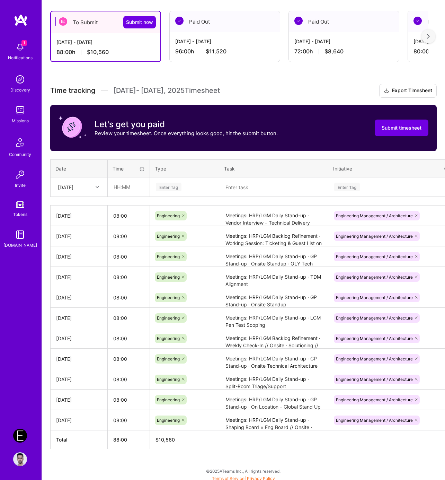
click at [259, 384] on div "To Submit Submit now Aug 1 - Aug 15, 2025 88:00 h $10,560 Paid Out Jul 16 - Jul…" at bounding box center [243, 242] width 403 height 481
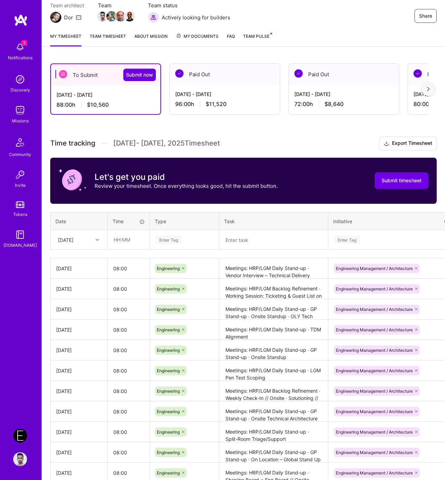
scroll to position [61, 0]
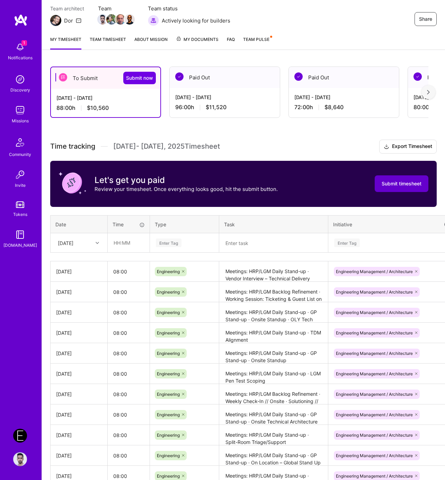
click at [309, 190] on button "Submit timesheet" at bounding box center [402, 183] width 54 height 17
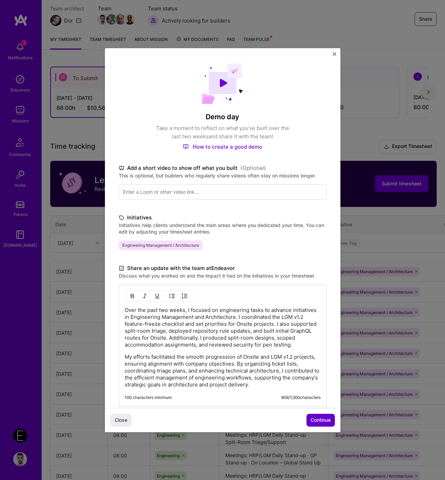
click at [309, 384] on span "Continue" at bounding box center [321, 420] width 20 height 7
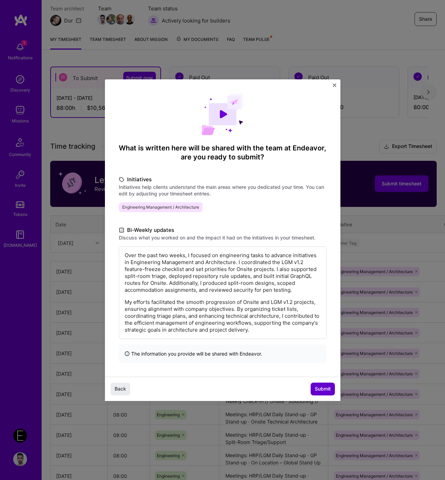
click at [309, 384] on span "Submit" at bounding box center [323, 388] width 16 height 7
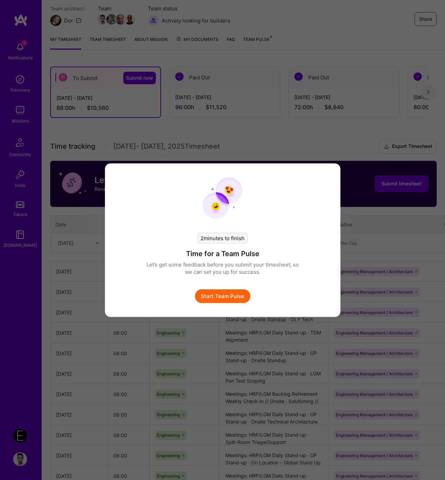
click at [236, 296] on button "Start Team Pulse" at bounding box center [222, 296] width 55 height 14
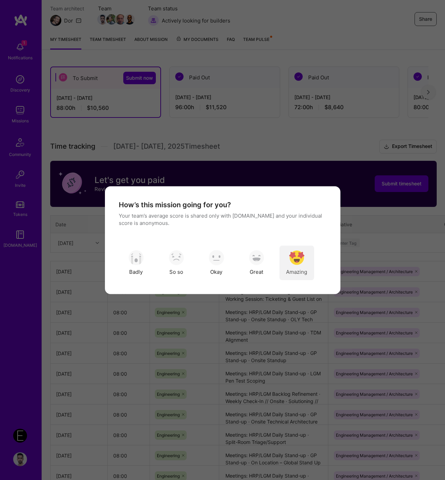
click at [309, 259] on div "Amazing" at bounding box center [297, 262] width 35 height 35
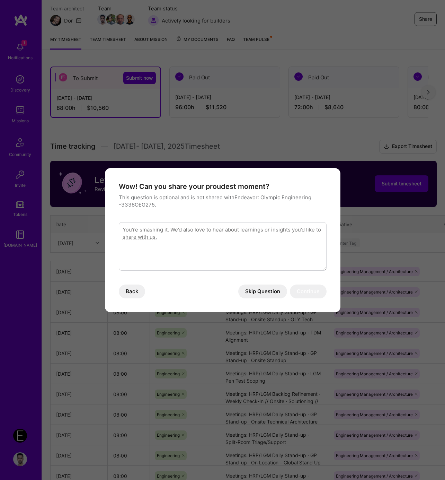
click at [264, 287] on button "Skip Question" at bounding box center [262, 292] width 49 height 14
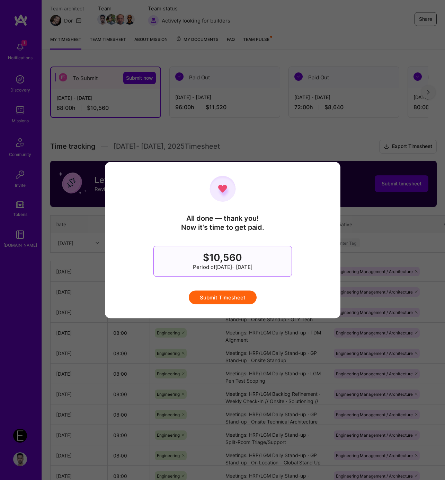
click at [231, 294] on button "Submit Timesheet" at bounding box center [223, 297] width 68 height 14
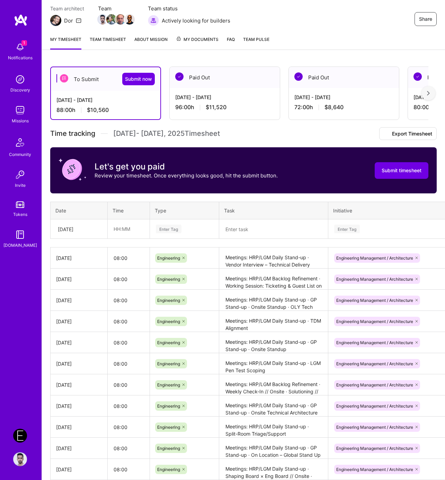
scroll to position [0, 0]
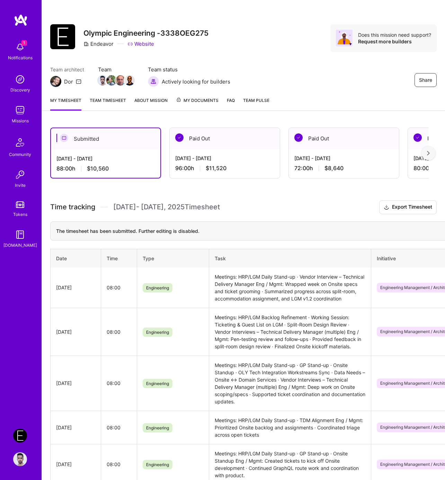
click at [301, 207] on h3 "Time tracking Aug 1 - Aug 15 , 2025 Timesheet Export Timesheet" at bounding box center [243, 207] width 387 height 14
click at [287, 70] on div "Team architect Dor Team Team status Actively looking for builders Share" at bounding box center [243, 76] width 387 height 21
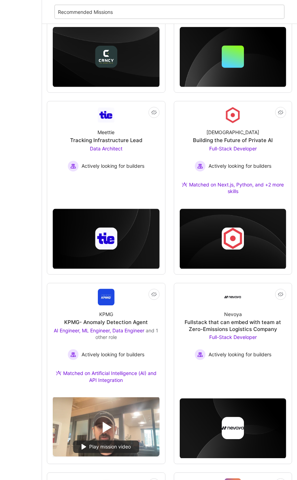
scroll to position [649, 0]
